Goal: Transaction & Acquisition: Subscribe to service/newsletter

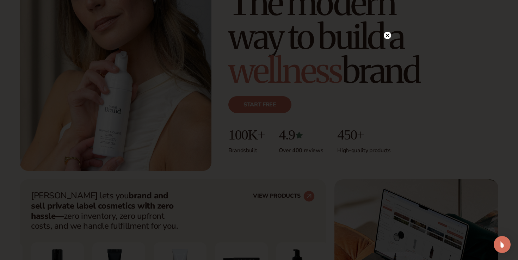
scroll to position [140, 0]
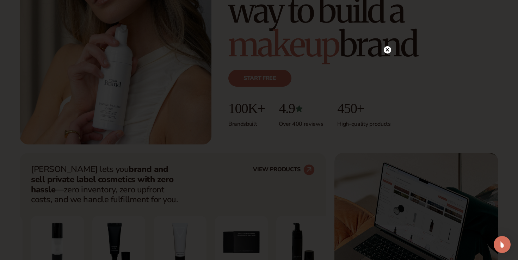
click at [386, 50] on circle at bounding box center [387, 49] width 7 height 7
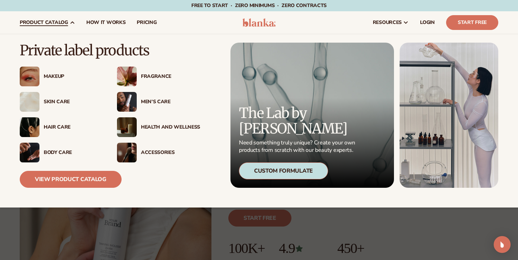
scroll to position [0, 0]
click at [87, 176] on link "View Product Catalog" at bounding box center [71, 179] width 102 height 17
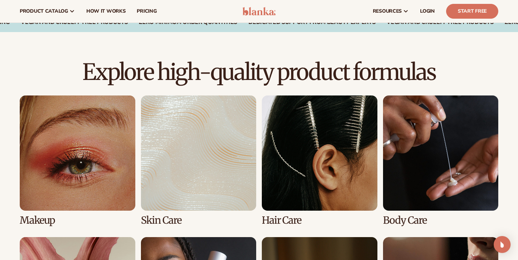
scroll to position [433, 0]
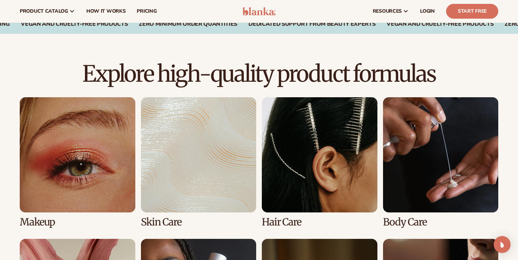
click at [128, 153] on link "1 / 8" at bounding box center [78, 162] width 116 height 130
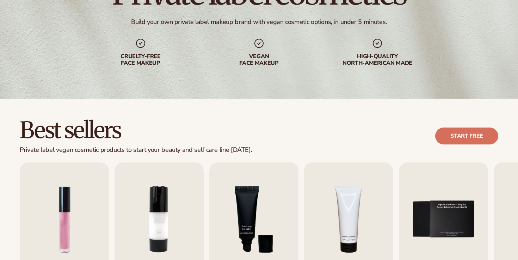
scroll to position [91, 0]
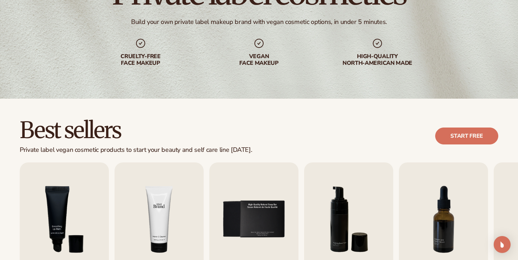
click at [161, 214] on img "4 / 9" at bounding box center [159, 220] width 89 height 114
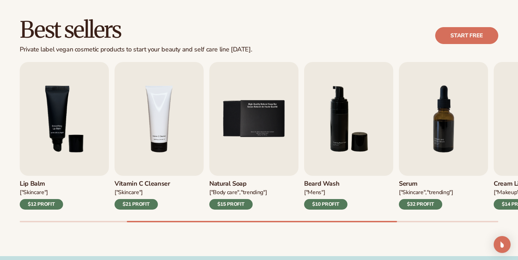
scroll to position [190, 0]
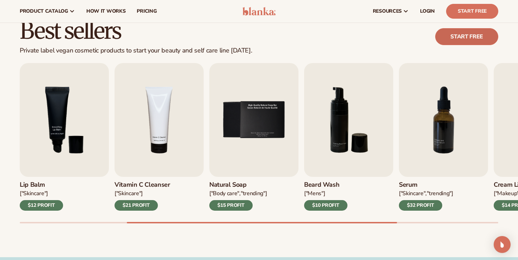
click at [457, 37] on link "Start free" at bounding box center [466, 36] width 63 height 17
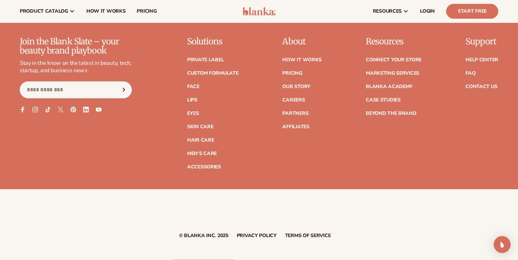
scroll to position [1359, 0]
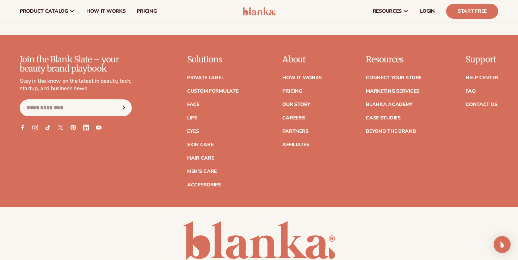
click at [85, 130] on icon at bounding box center [86, 127] width 6 height 6
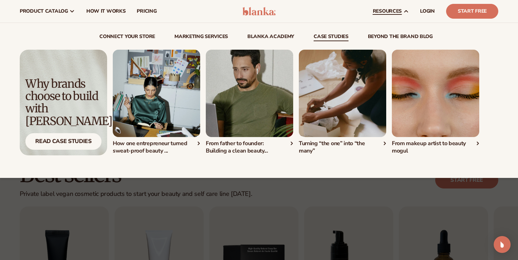
scroll to position [12, 0]
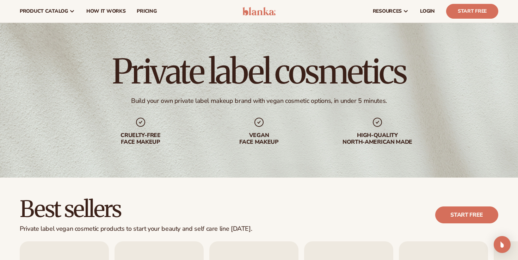
click at [260, 12] on img at bounding box center [259, 11] width 33 height 8
